Goal: Information Seeking & Learning: Find specific fact

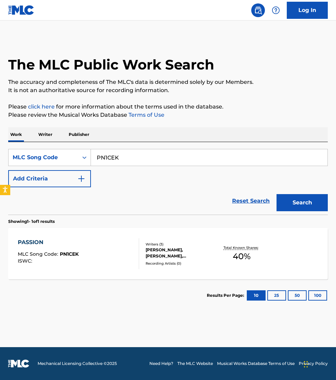
click at [129, 155] on input "PN1CEK" at bounding box center [209, 157] width 237 height 16
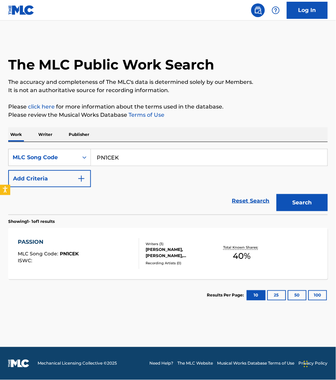
click at [129, 155] on input "PN1CEK" at bounding box center [209, 157] width 237 height 16
click at [277, 194] on button "Search" at bounding box center [302, 202] width 51 height 17
click at [113, 156] on input "MW0IZ3" at bounding box center [209, 157] width 237 height 16
paste input "AY72TI"
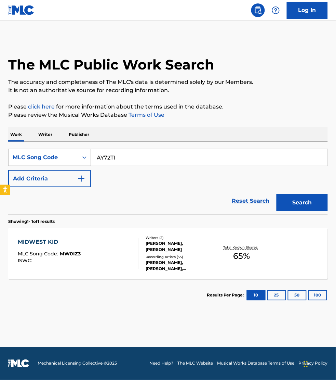
type input "AY72TI"
click at [277, 194] on button "Search" at bounding box center [302, 202] width 51 height 17
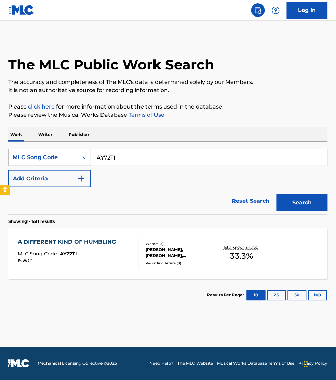
click at [117, 261] on div "ISWC :" at bounding box center [69, 260] width 102 height 5
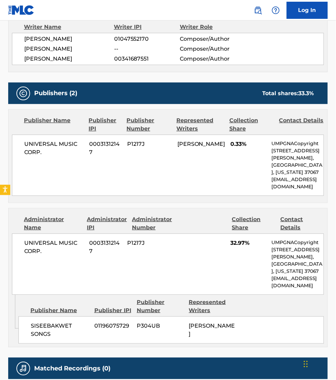
scroll to position [278, 0]
